Goal: Transaction & Acquisition: Book appointment/travel/reservation

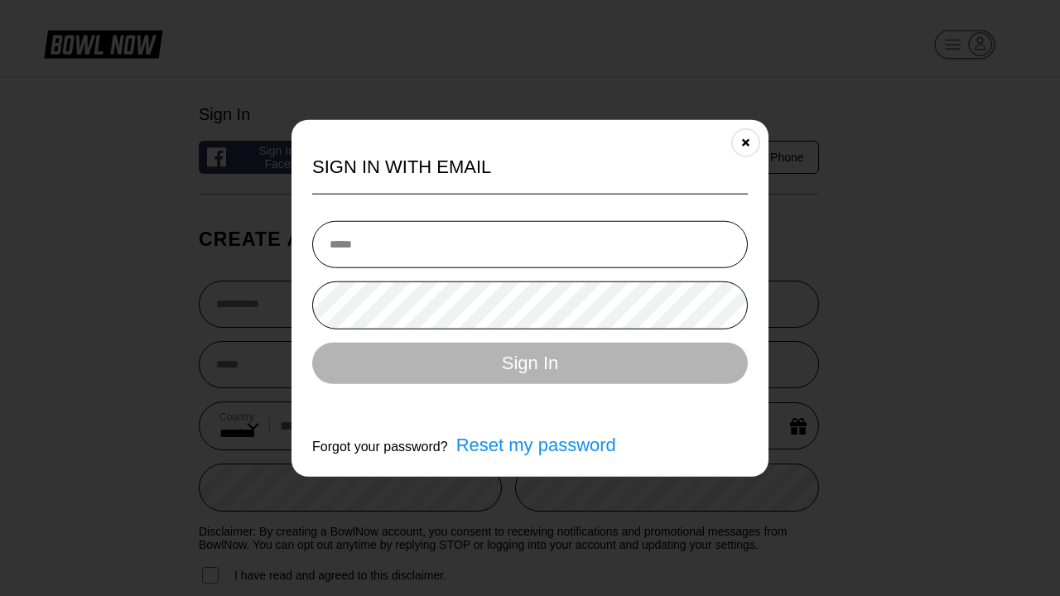
select select "**"
type input "**********"
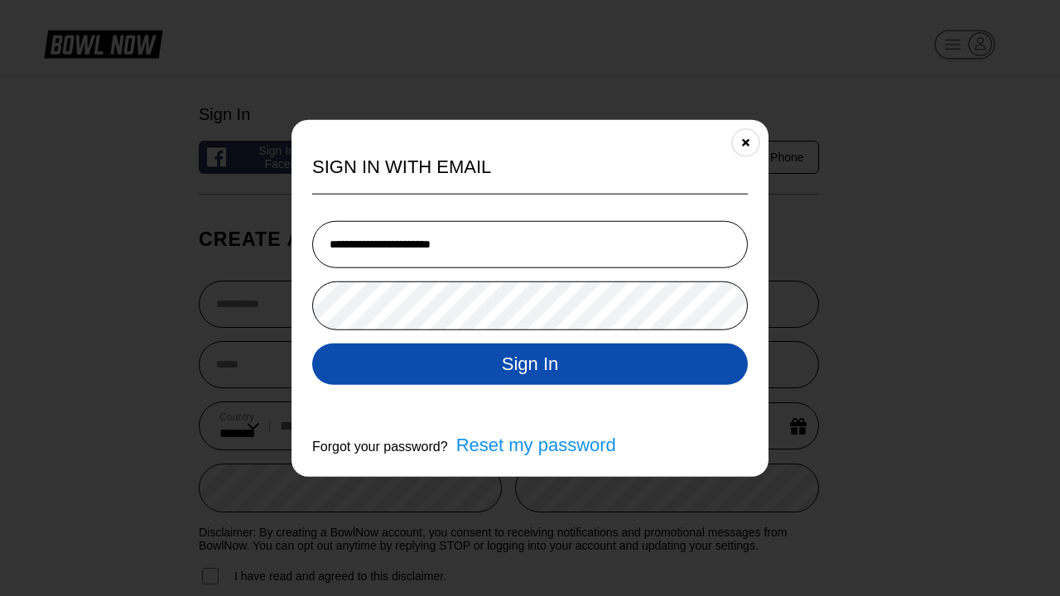
click at [530, 365] on button "Sign In" at bounding box center [530, 363] width 436 height 41
